Goal: Task Accomplishment & Management: Manage account settings

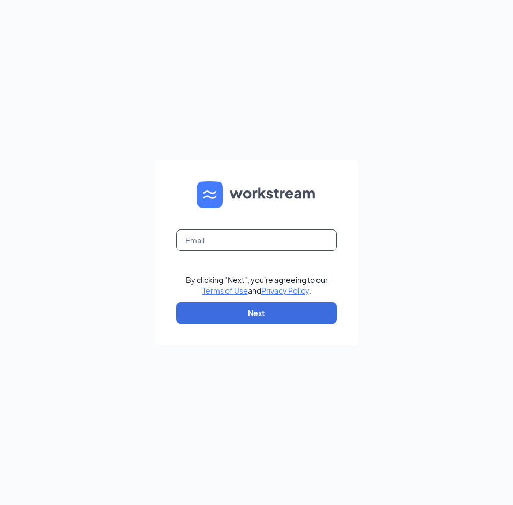
click at [191, 244] on input "text" at bounding box center [256, 240] width 161 height 21
type input "[EMAIL_ADDRESS][DOMAIN_NAME]"
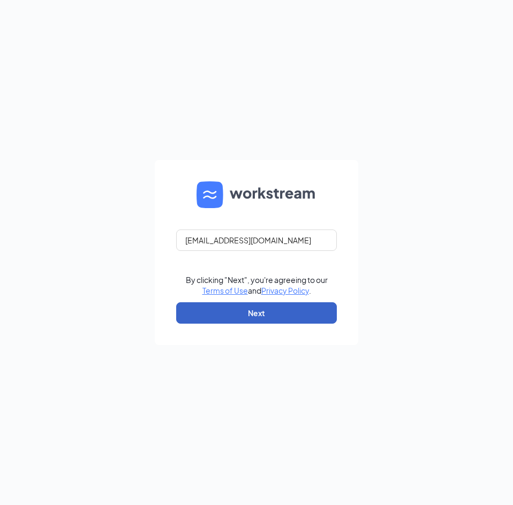
click at [264, 316] on button "Next" at bounding box center [256, 312] width 161 height 21
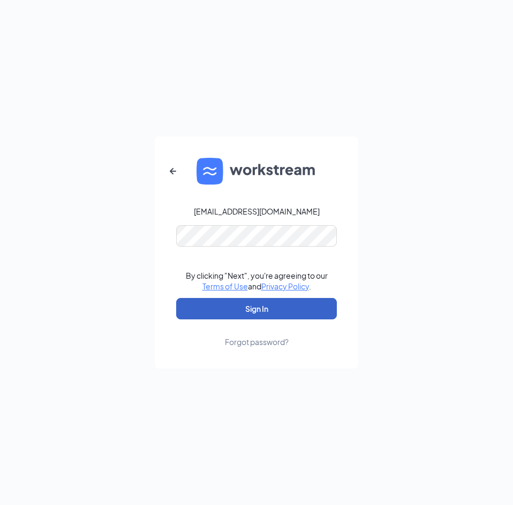
click at [270, 312] on button "Sign In" at bounding box center [256, 308] width 161 height 21
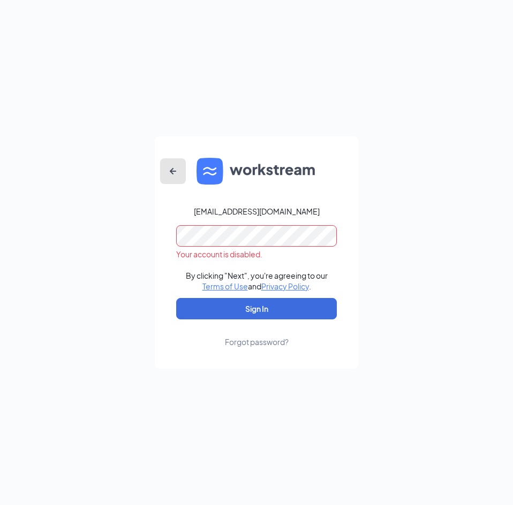
click at [174, 170] on icon "ArrowLeftNew" at bounding box center [172, 171] width 13 height 13
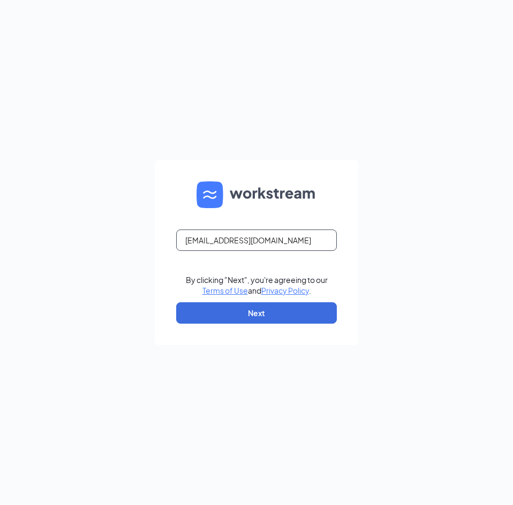
click at [283, 246] on input "[EMAIL_ADDRESS][DOMAIN_NAME]" at bounding box center [256, 240] width 161 height 21
type input "[EMAIL_ADDRESS][DOMAIN_NAME]"
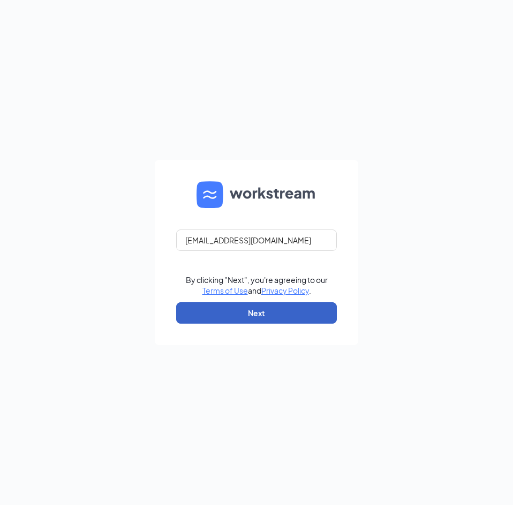
click at [279, 321] on button "Next" at bounding box center [256, 312] width 161 height 21
